Goal: Find specific page/section: Find specific page/section

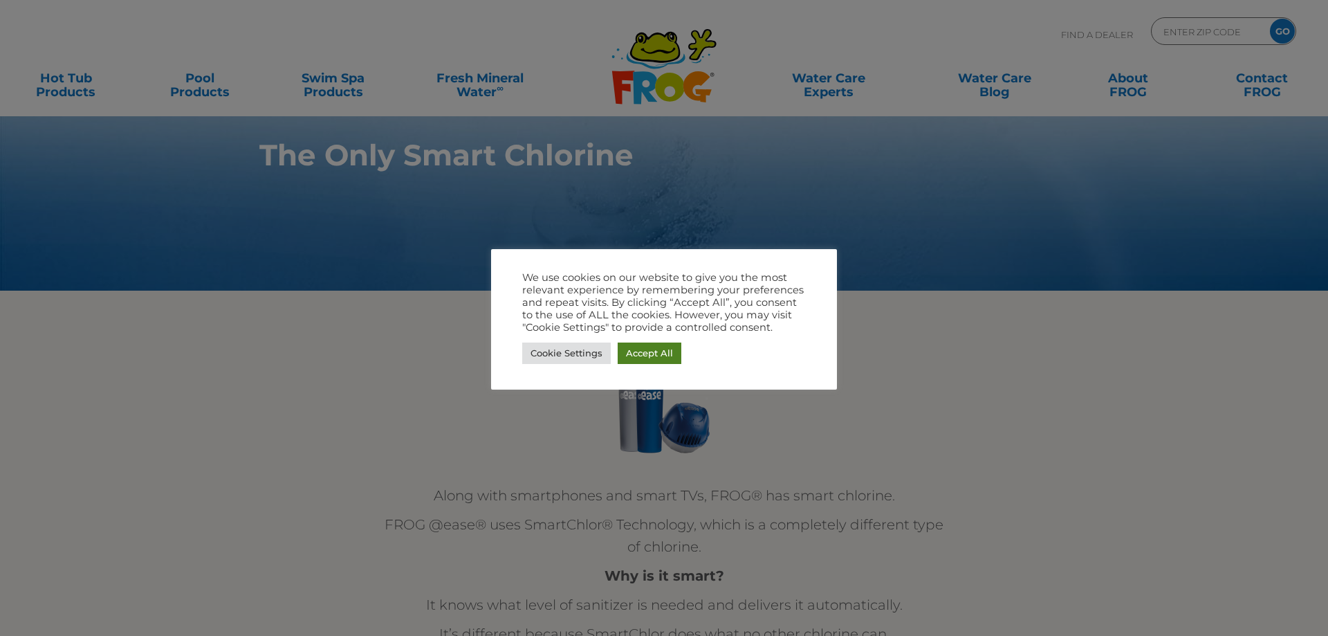
click at [639, 355] on link "Accept All" at bounding box center [650, 352] width 64 height 21
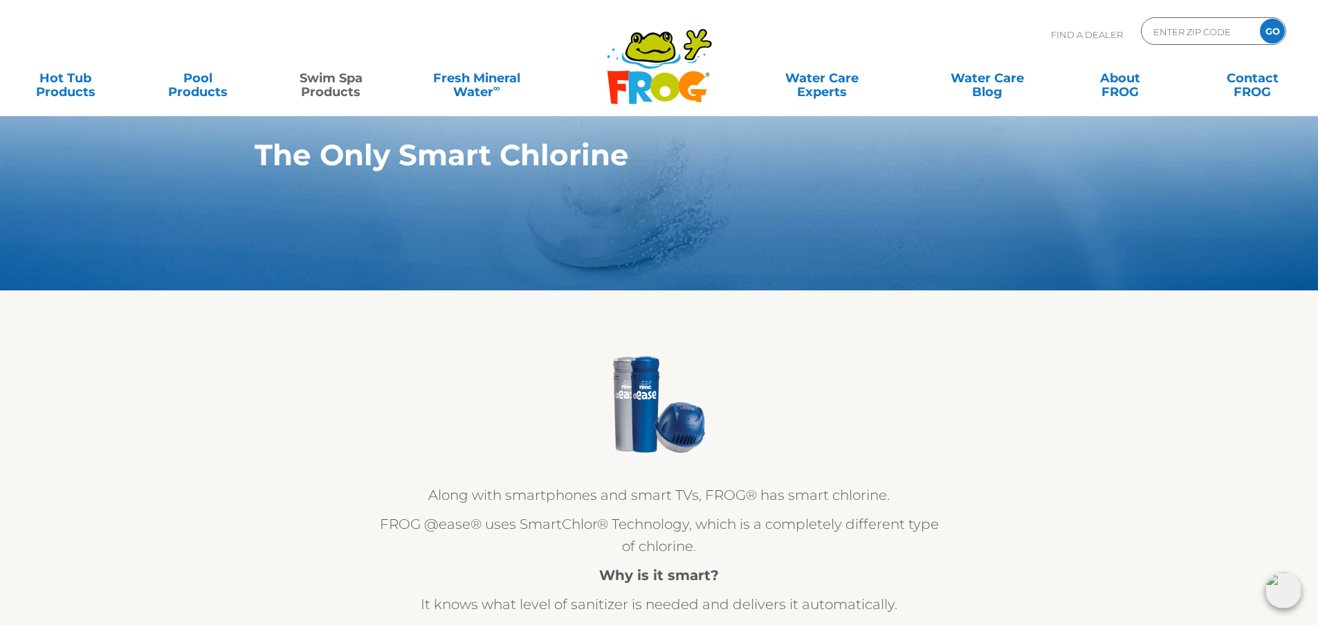
click at [323, 78] on link "Swim Spa Products" at bounding box center [330, 78] width 103 height 28
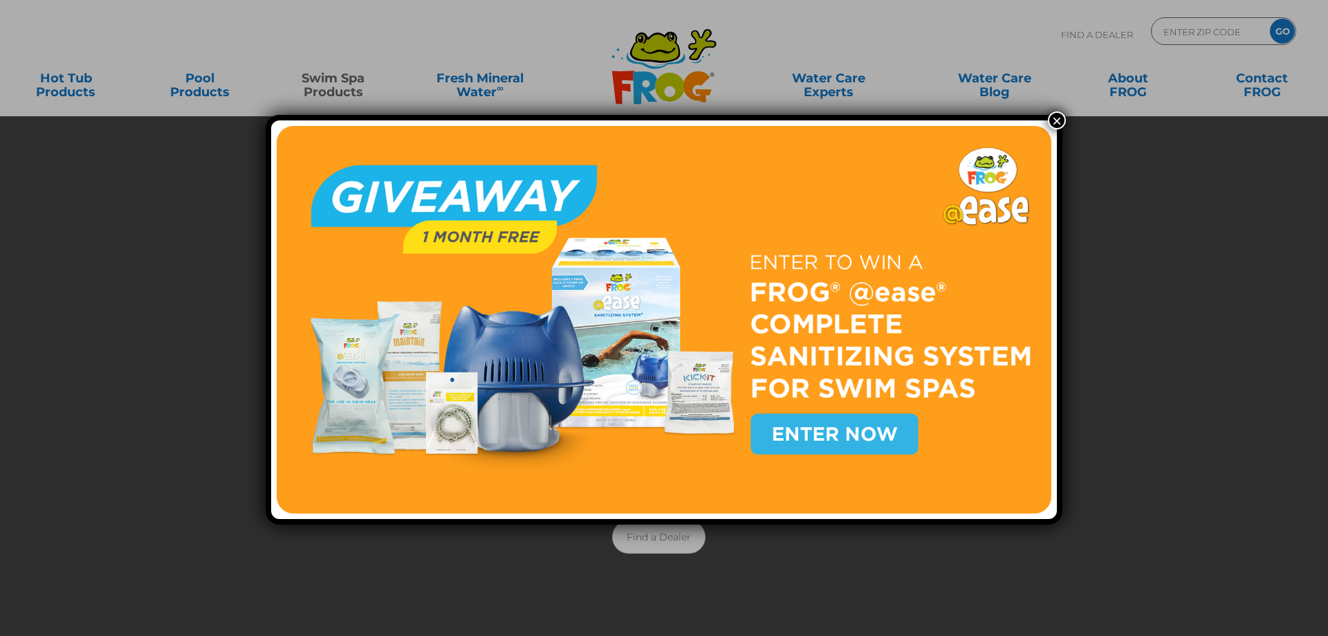
click at [1053, 120] on button "×" at bounding box center [1057, 120] width 18 height 18
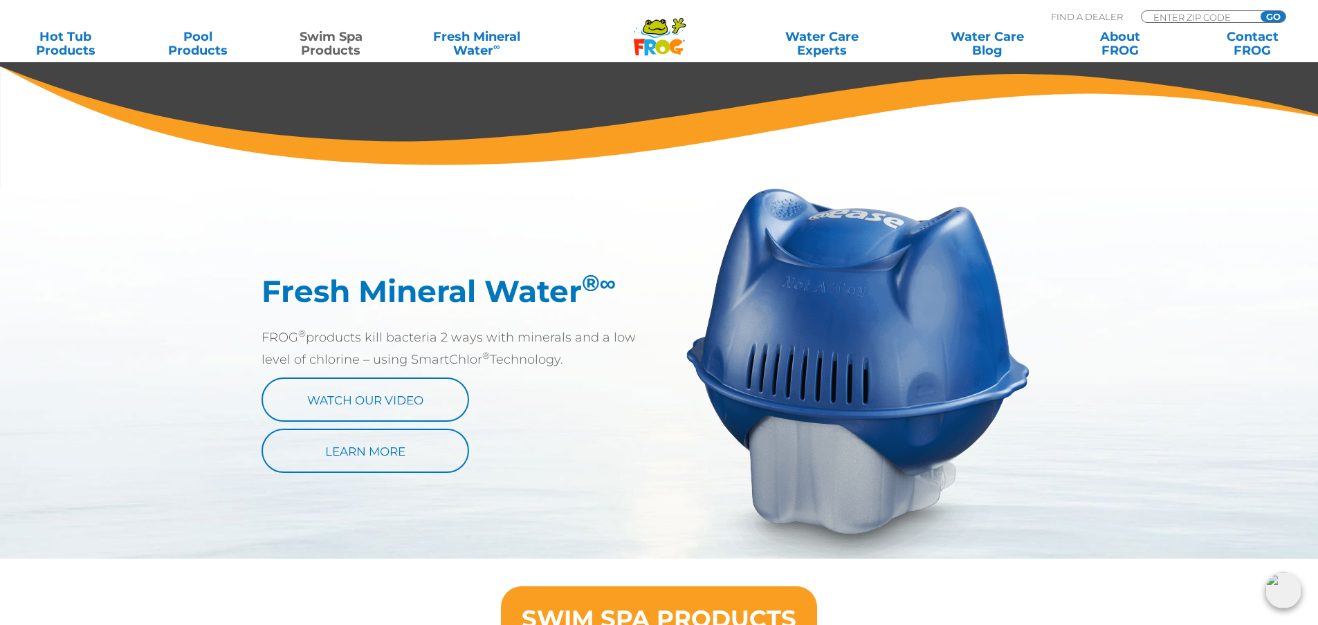
scroll to position [138, 0]
